Goal: Information Seeking & Learning: Learn about a topic

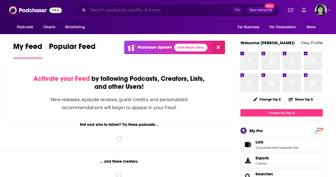
click at [191, 10] on input "Search podcasts, credits, & more..." at bounding box center [160, 10] width 144 height 9
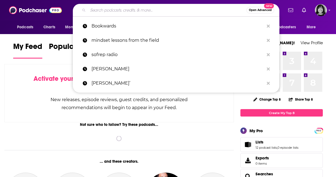
paste input "Untangle!"
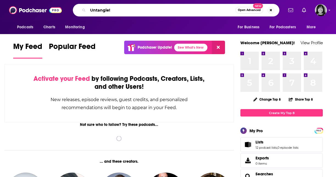
type input "Untangle!"
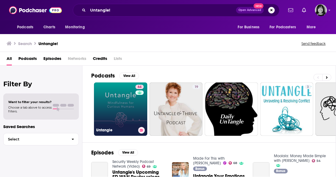
click at [123, 107] on link "64 Untangle" at bounding box center [120, 108] width 53 height 53
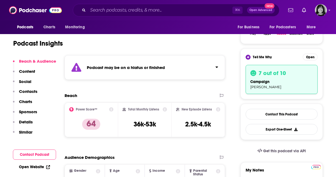
scroll to position [100, 0]
click at [130, 69] on strong "Podcast may be on a hiatus or finished" at bounding box center [126, 67] width 78 height 5
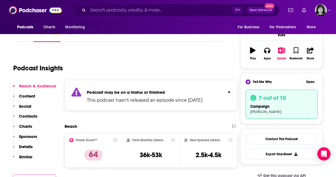
scroll to position [0, 0]
